Goal: Information Seeking & Learning: Learn about a topic

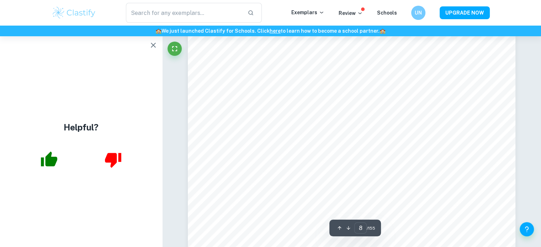
scroll to position [3204, 0]
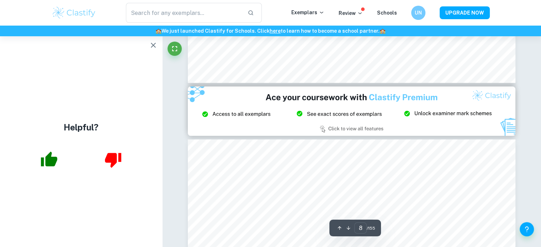
type input "9"
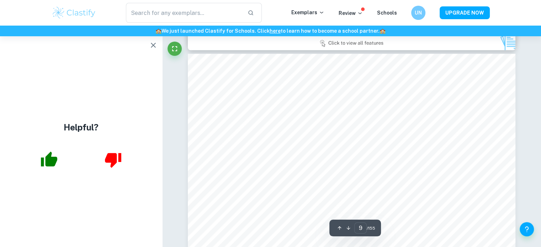
scroll to position [3525, 0]
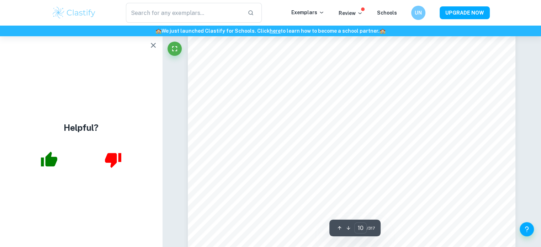
scroll to position [4057, 0]
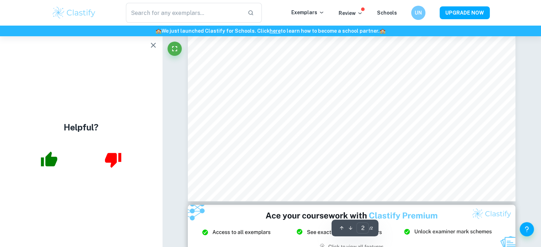
scroll to position [747, 0]
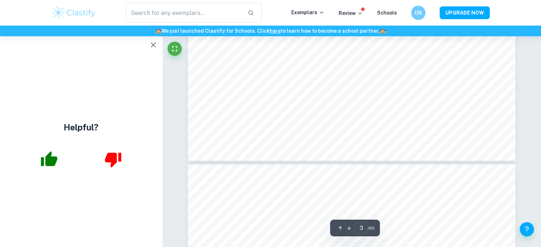
scroll to position [1388, 0]
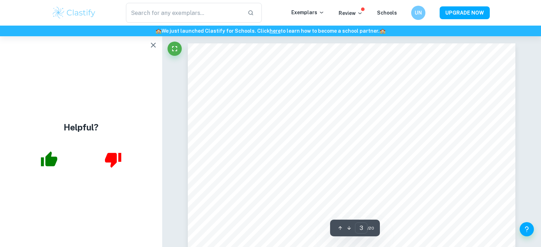
scroll to position [1388, 0]
